Goal: Communication & Community: Ask a question

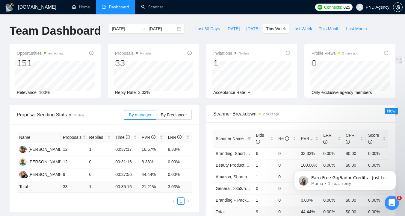
click at [391, 204] on icon "Відкрити програму для спілкування Intercom" at bounding box center [392, 203] width 10 height 10
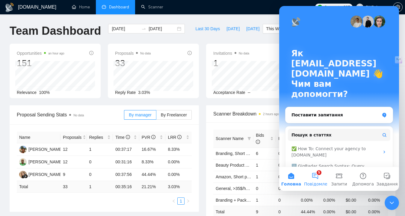
click at [312, 176] on button "5 Повідомлення" at bounding box center [315, 179] width 24 height 24
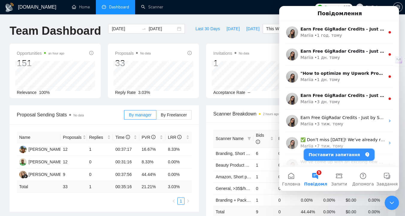
click at [345, 156] on button "Поставити запитання" at bounding box center [339, 155] width 71 height 12
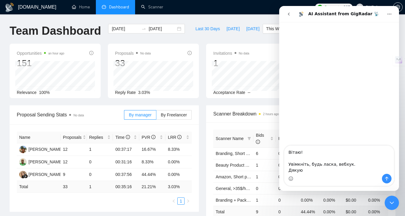
type textarea "Вітаю! Увімкніть, будь ласка, вебхук. Дякую"
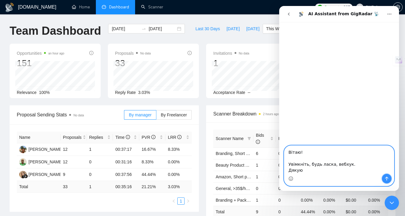
click at [390, 180] on button "Надіслати повідомлення…" at bounding box center [387, 179] width 10 height 10
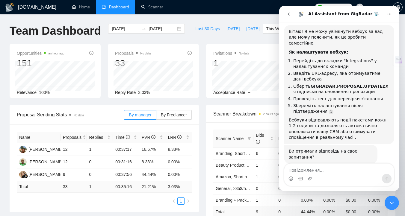
scroll to position [43, 0]
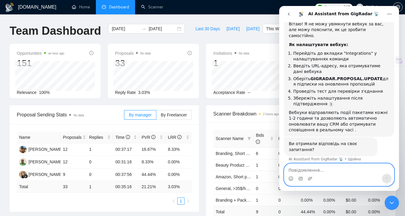
click at [297, 169] on textarea "Повідомлення..." at bounding box center [339, 169] width 110 height 10
type textarea "ні"
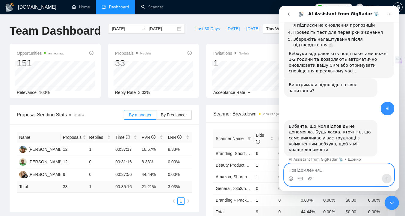
scroll to position [103, 0]
type textarea "і"
type textarea "підключи людину"
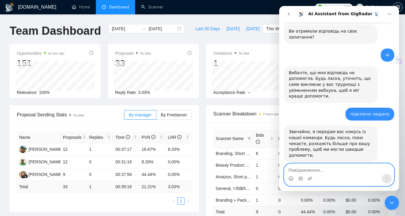
scroll to position [0, 0]
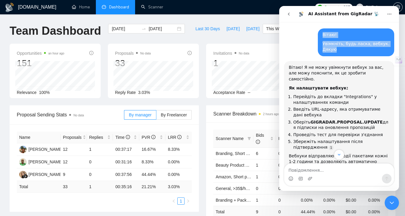
drag, startPoint x: 328, startPoint y: 44, endPoint x: 356, endPoint y: 50, distance: 28.8
click at [356, 50] on div "Вітаю! Увімкніть, будь ласка, вебхук. Дякую [EMAIL_ADDRESS][DOMAIN_NAME] • Щойно" at bounding box center [356, 42] width 76 height 28
copy div "Вітаю! Увімкніть, будь ласка, вебхук. Дякую"
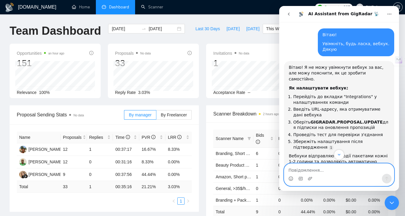
click at [306, 171] on textarea "Повідомлення..." at bounding box center [339, 169] width 110 height 10
paste textarea "Вітаю! Увімкніть, будь ласка, вебхук. Дякую"
type textarea "Вітаю! Увімкніть, будь ласка, вебхук. Дякую"
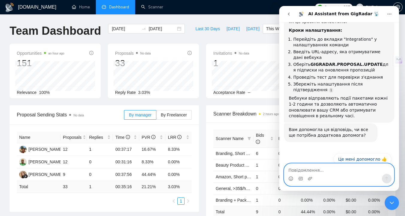
scroll to position [353, 0]
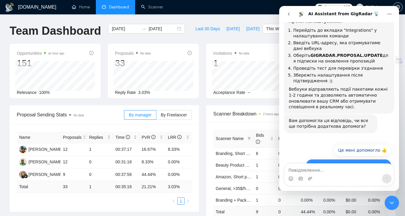
click at [338, 159] on button "Мені все ще потрібна допомога 👤" at bounding box center [348, 165] width 85 height 12
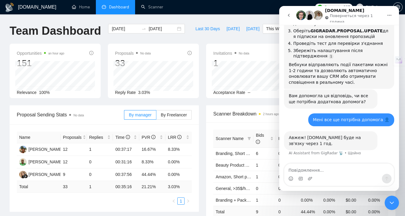
scroll to position [384, 0]
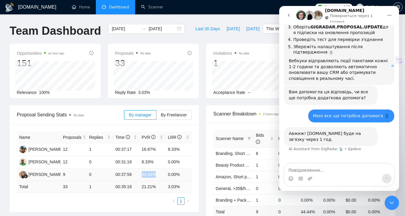
drag, startPoint x: 142, startPoint y: 175, endPoint x: 161, endPoint y: 175, distance: 18.9
click at [161, 175] on td "44.44%" at bounding box center [152, 175] width 26 height 13
click at [65, 174] on td "9" at bounding box center [73, 175] width 26 height 13
click at [104, 206] on div "Name Proposals Replies Time PVR LRR [PERSON_NAME] 12 1 00:37:17 16.67% 8.33% [P…" at bounding box center [104, 168] width 189 height 87
click at [333, 175] on div "Месенджер Intercom" at bounding box center [339, 179] width 110 height 10
